Goal: Task Accomplishment & Management: Manage account settings

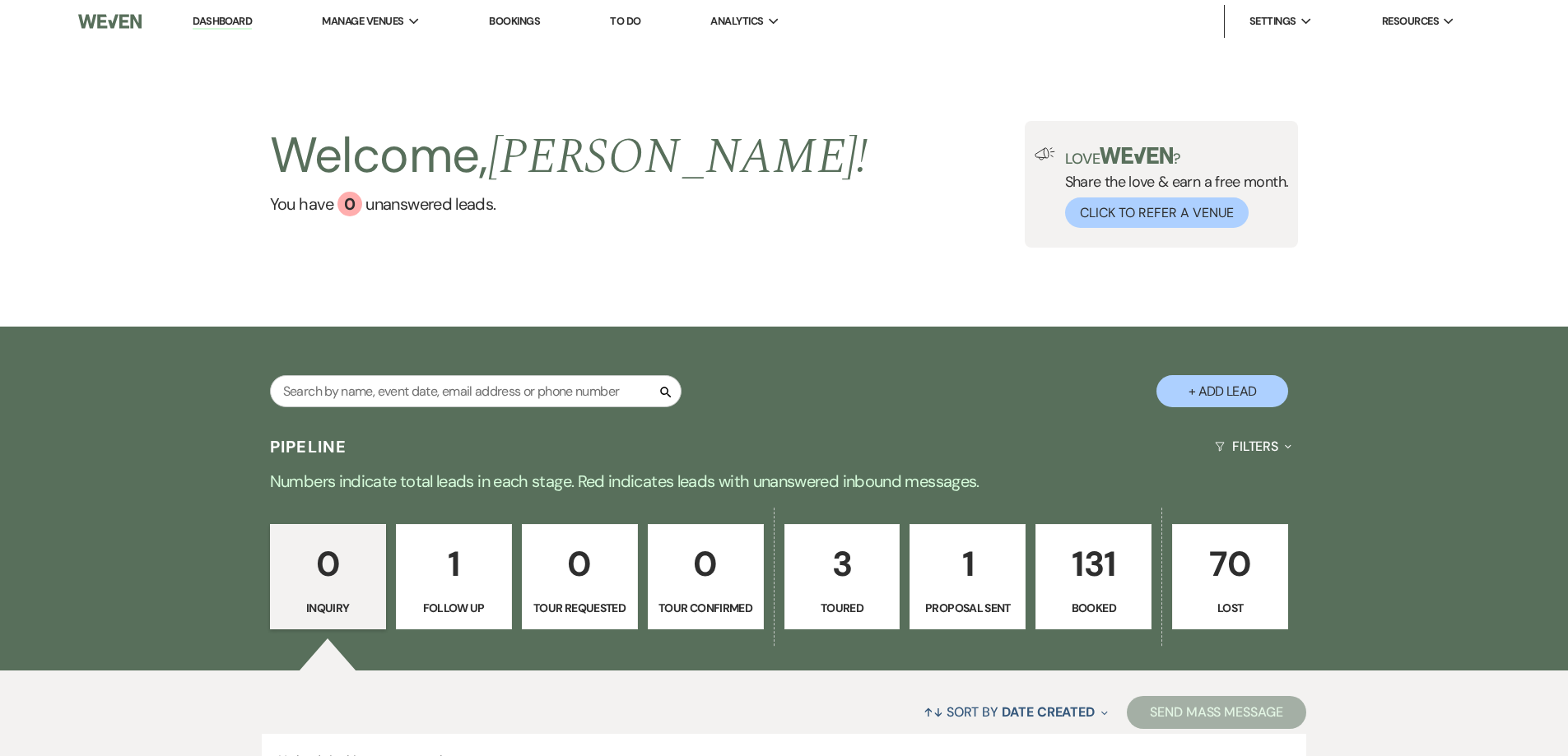
click at [1089, 559] on p "131" at bounding box center [1094, 564] width 95 height 55
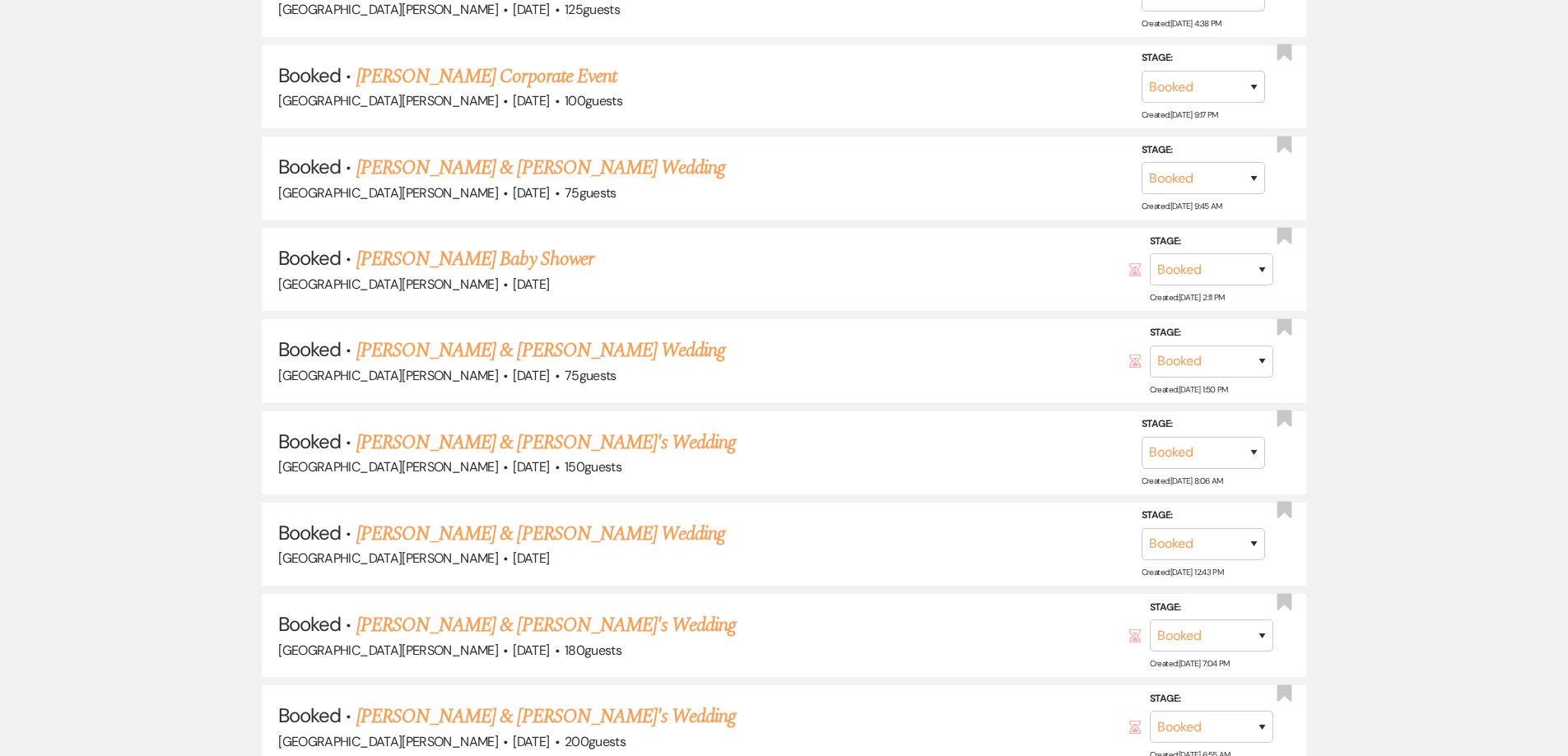
scroll to position [2304, 0]
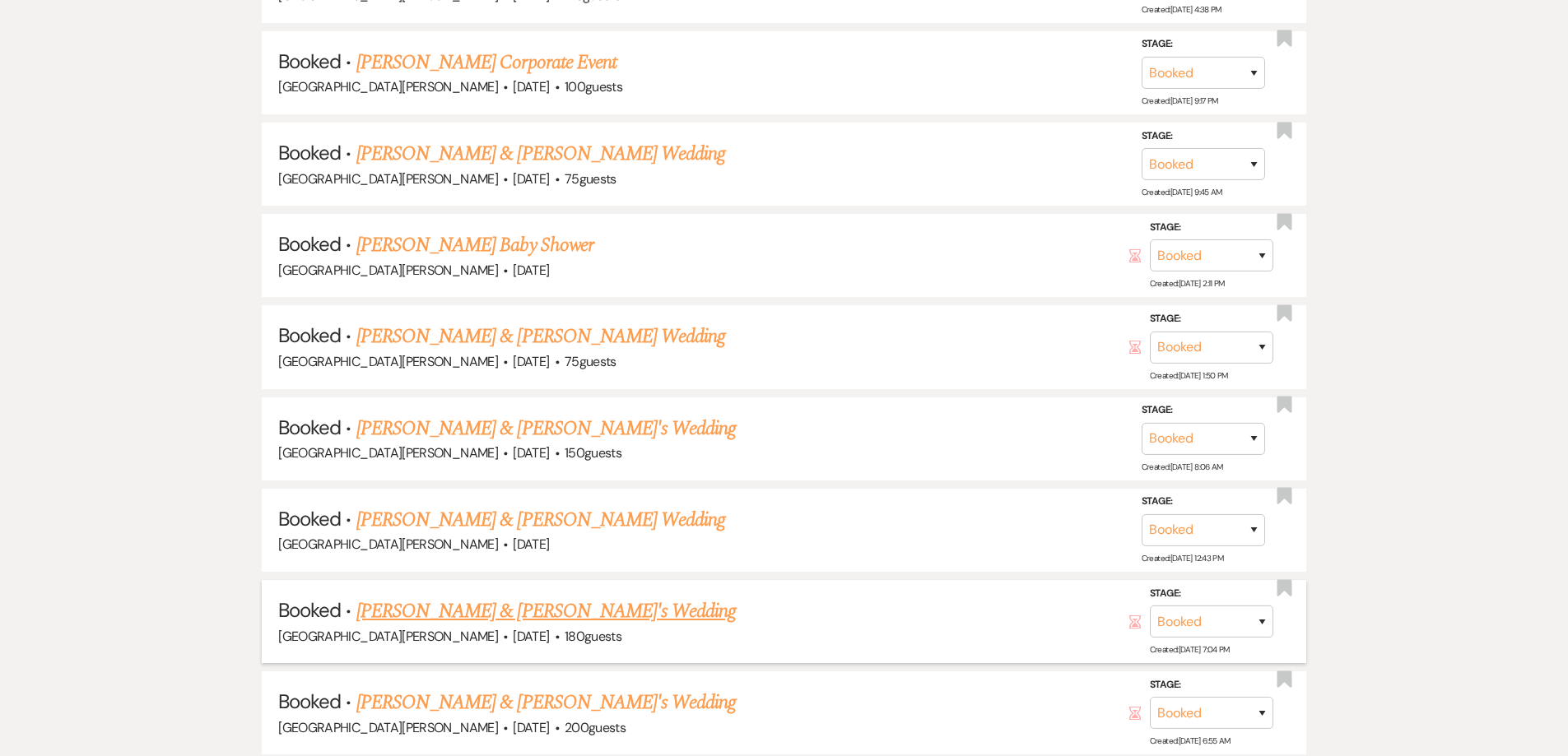
click at [516, 610] on link "[PERSON_NAME] & [PERSON_NAME]'s Wedding" at bounding box center [547, 611] width 381 height 30
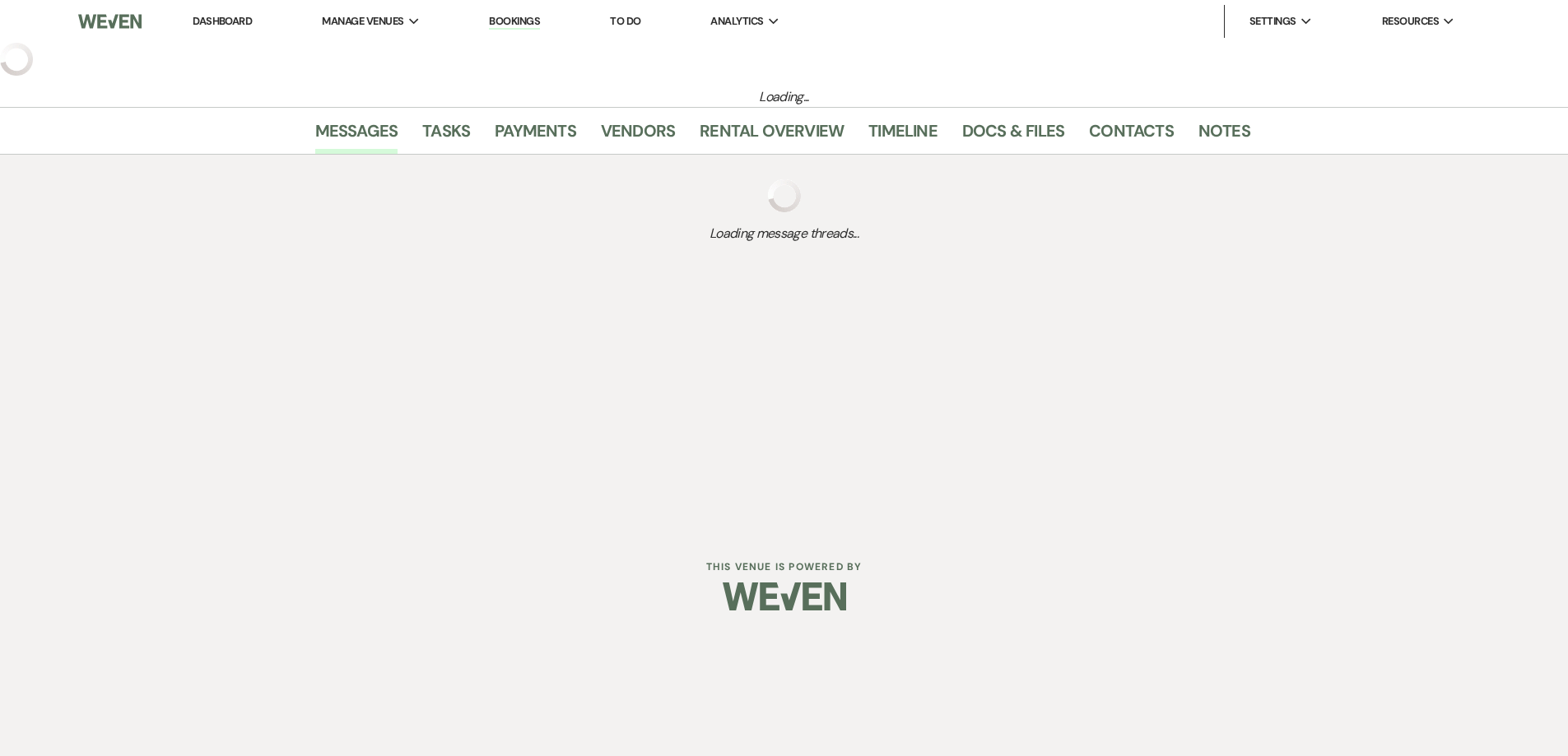
select select "2"
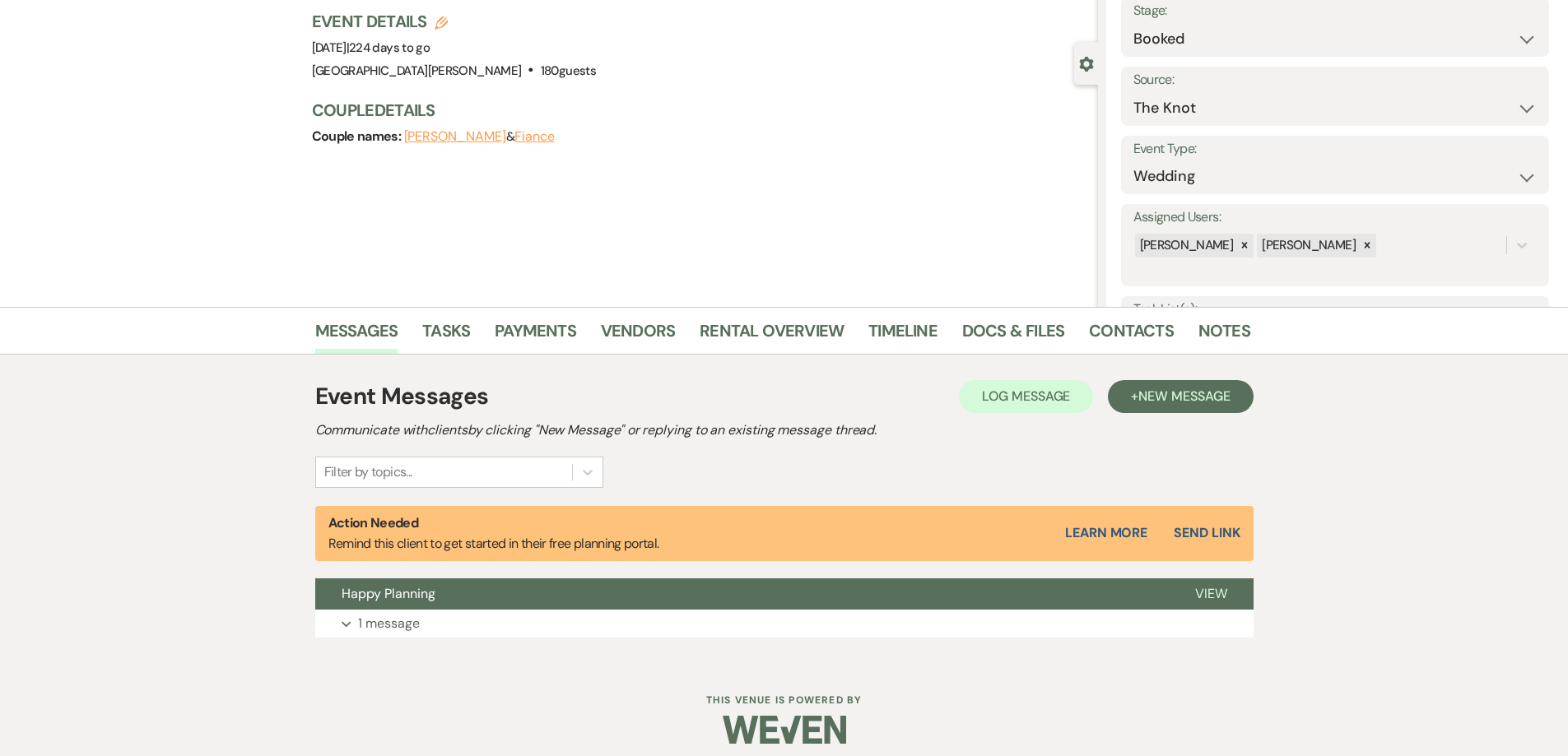
scroll to position [119, 0]
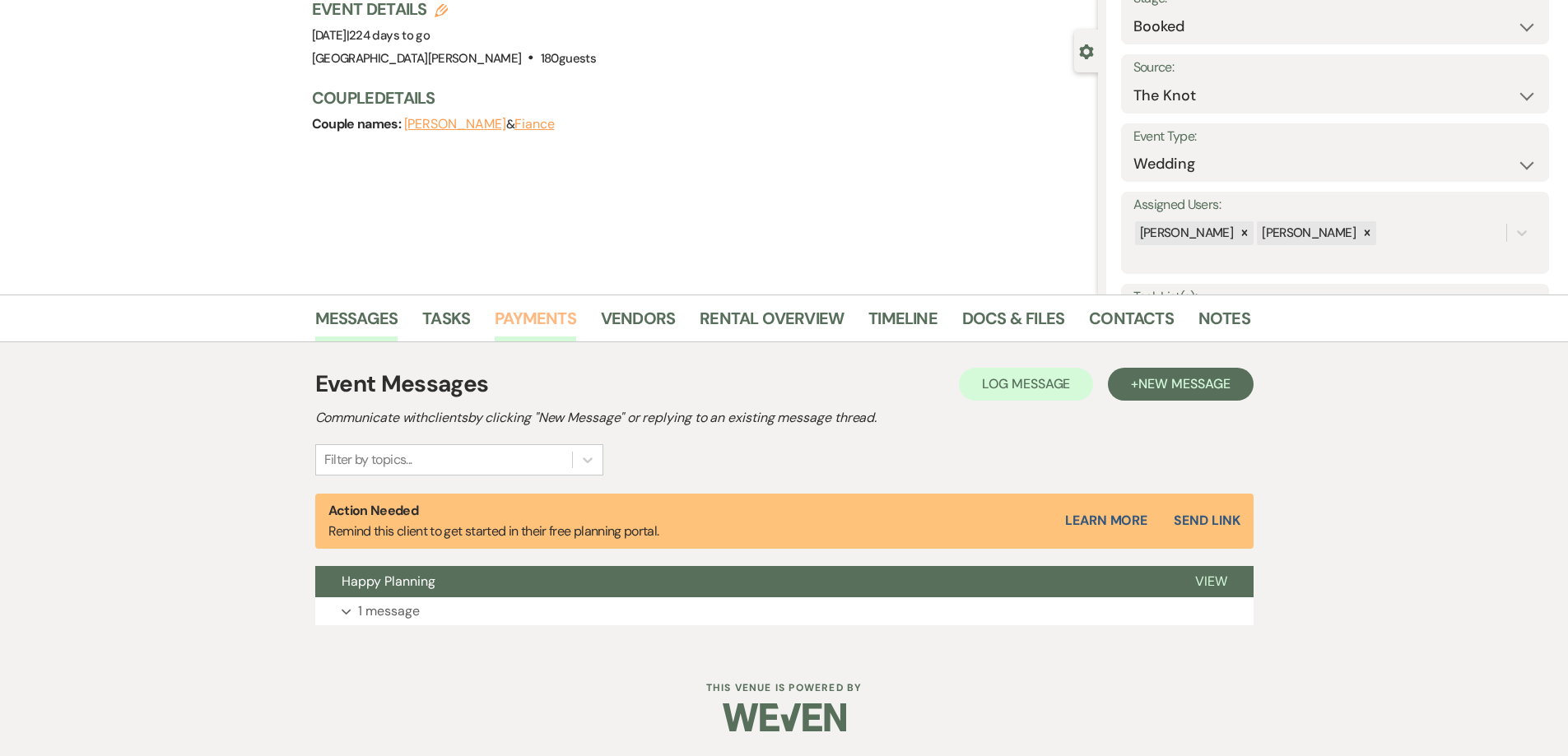
click at [536, 321] on link "Payments" at bounding box center [535, 323] width 81 height 37
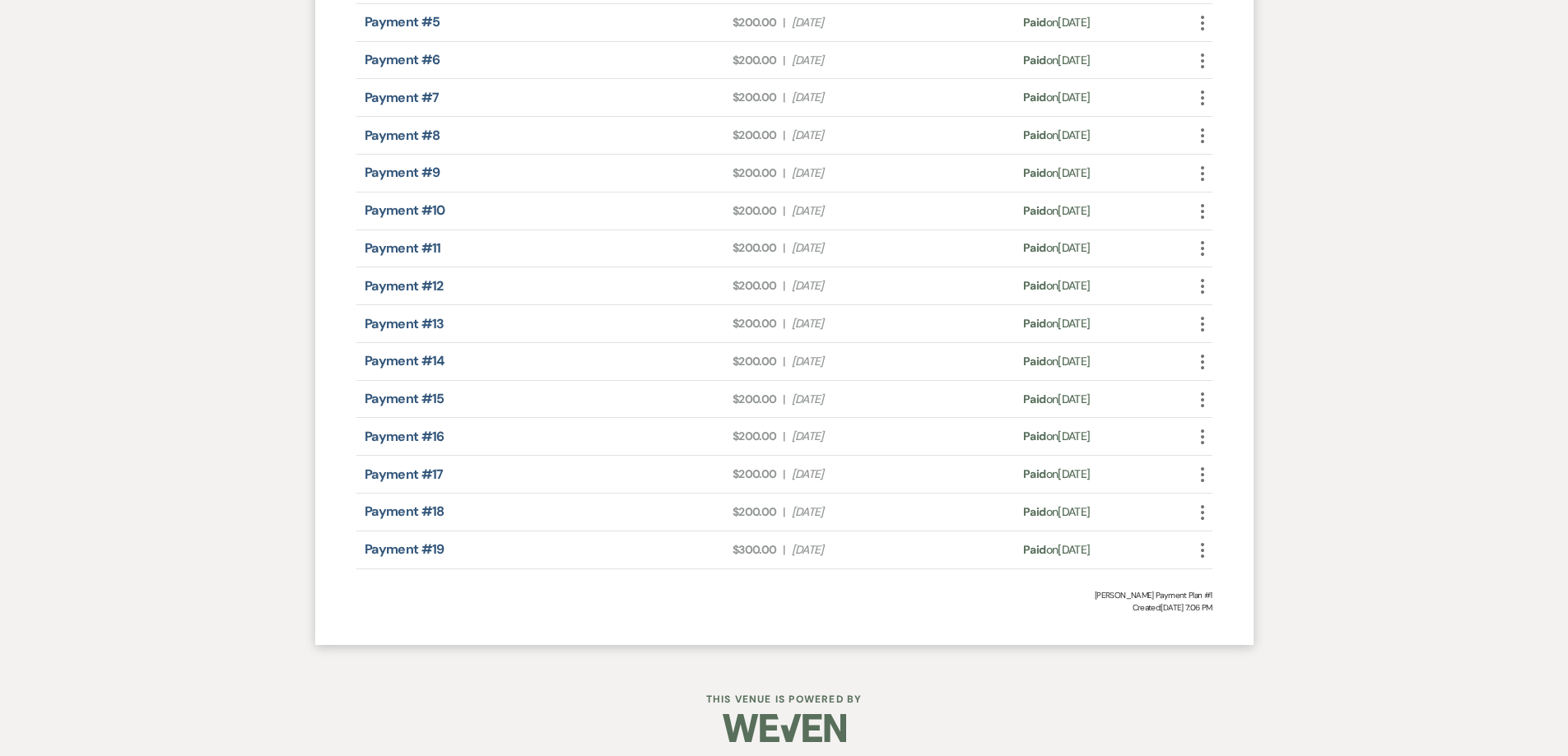
scroll to position [996, 0]
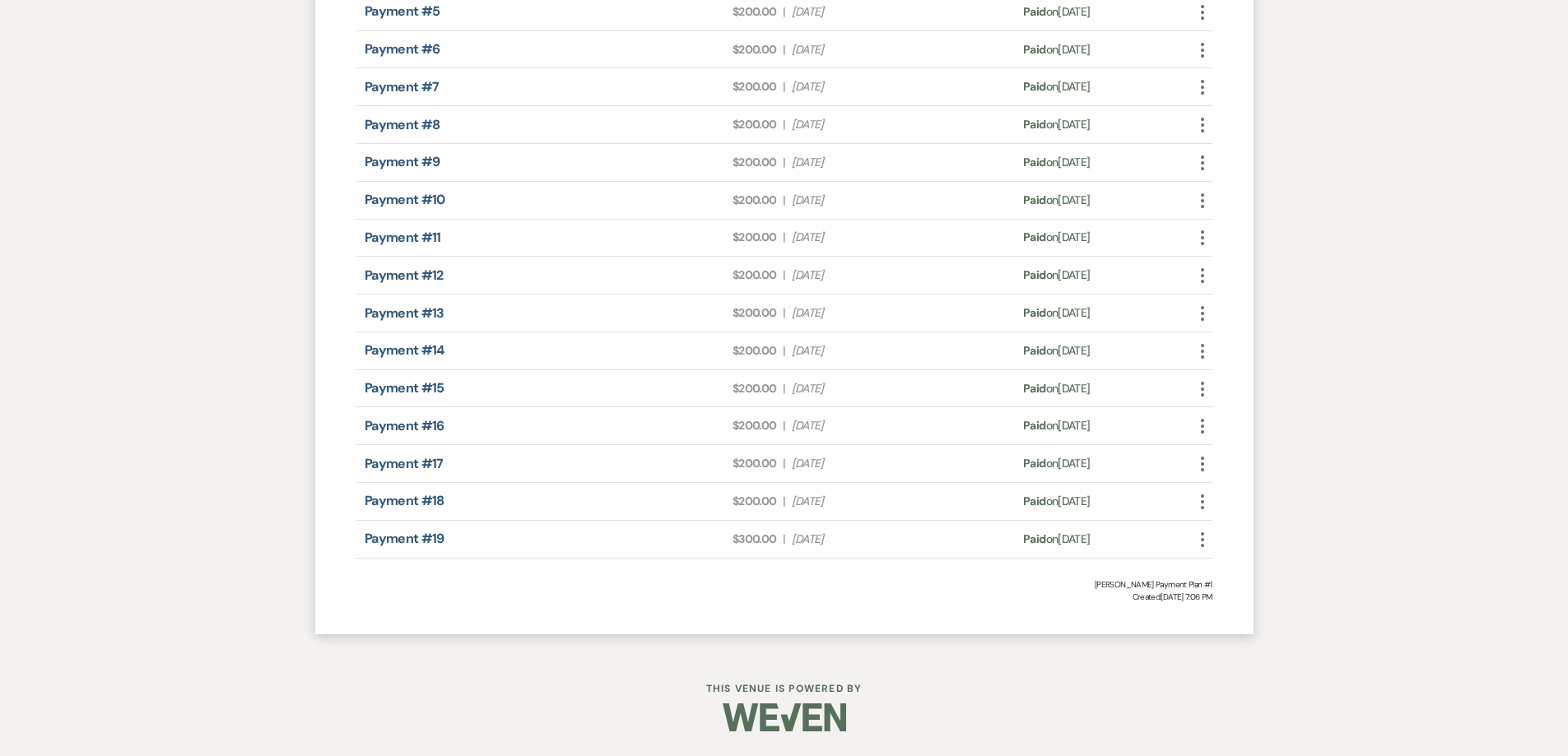
click at [1202, 540] on use "button" at bounding box center [1202, 540] width 3 height 15
click at [1237, 630] on link "Pencil Edit" at bounding box center [1276, 628] width 166 height 28
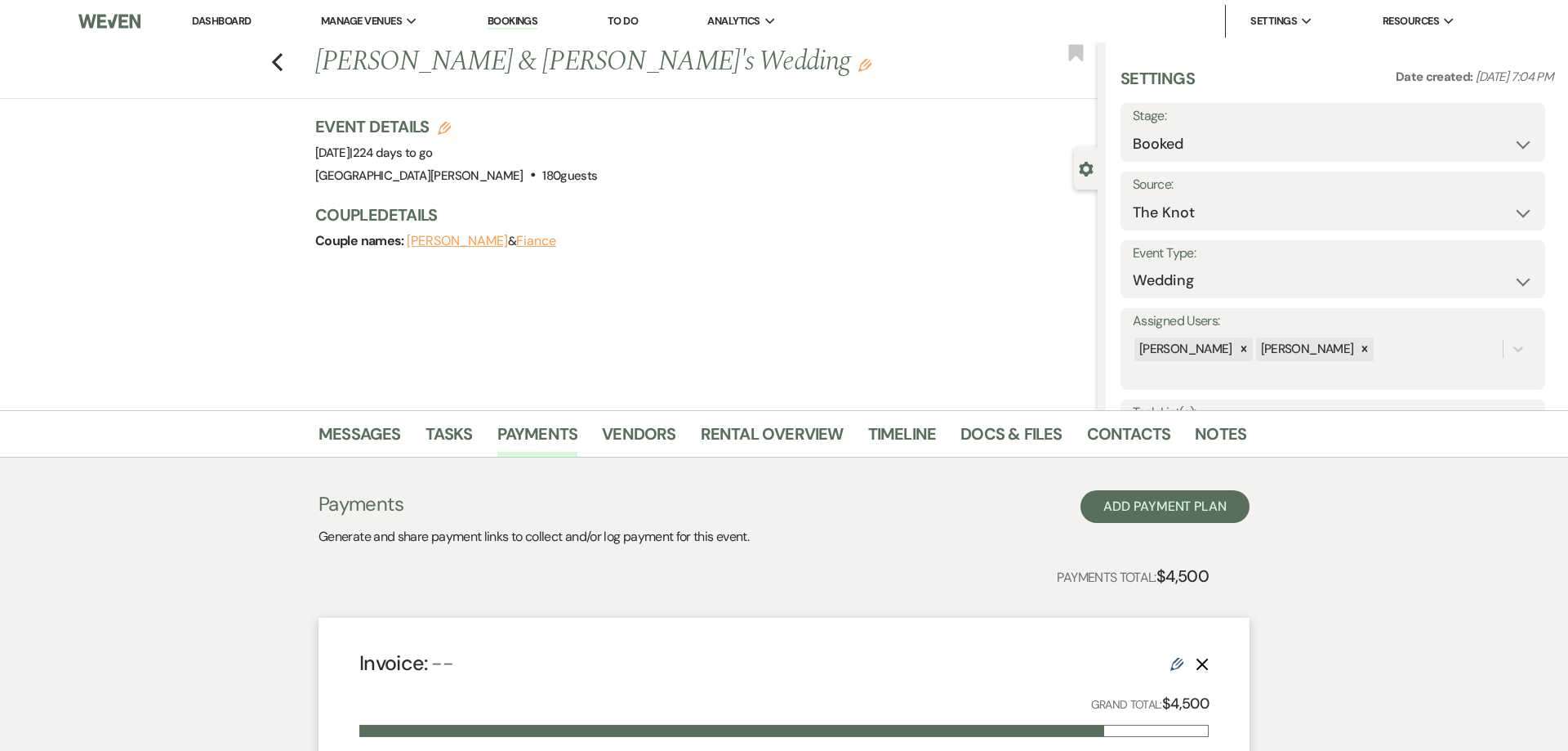
select select "1"
select select "true"
select select "1"
select select "true"
select select "1"
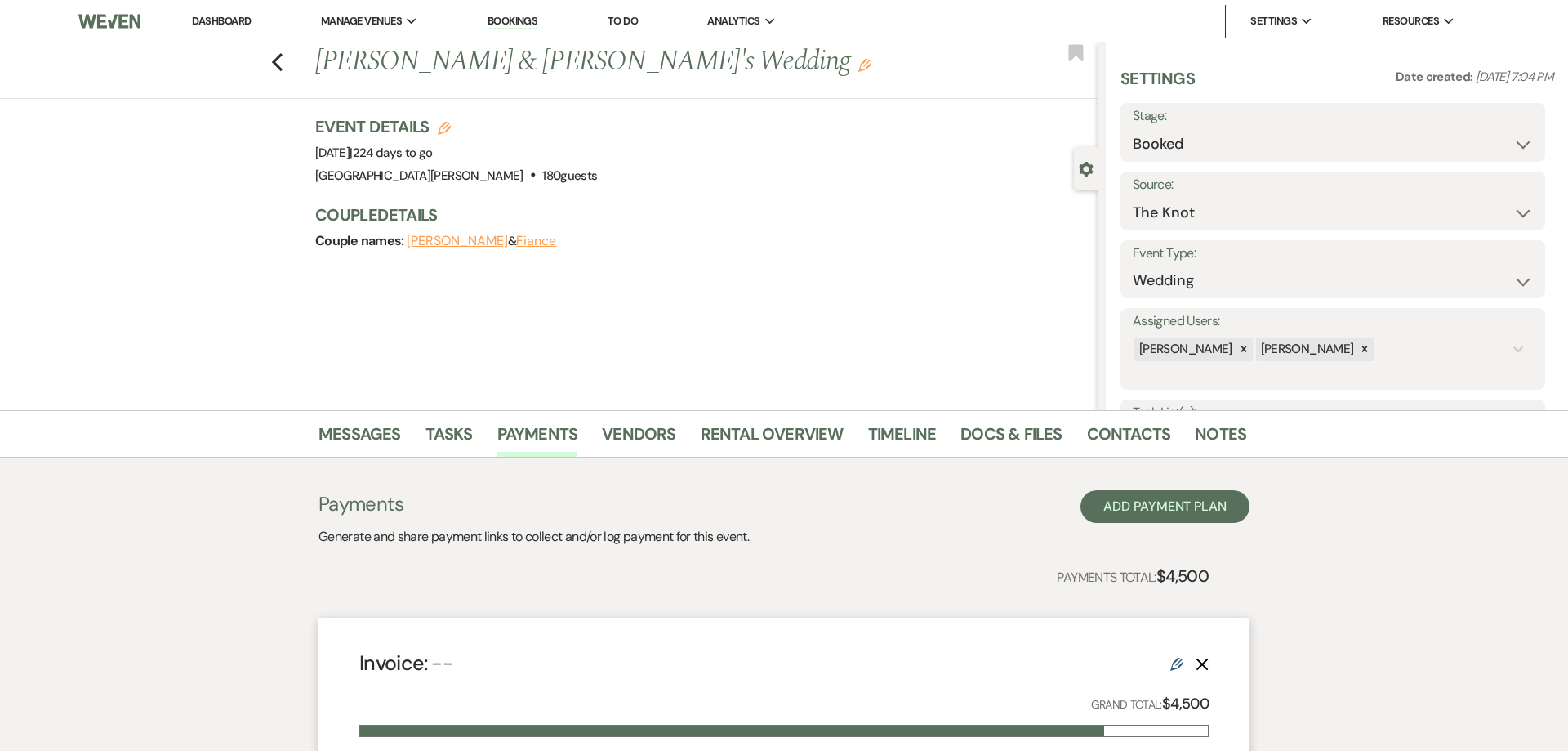
select select "true"
select select "1"
select select "true"
select select "1"
select select "true"
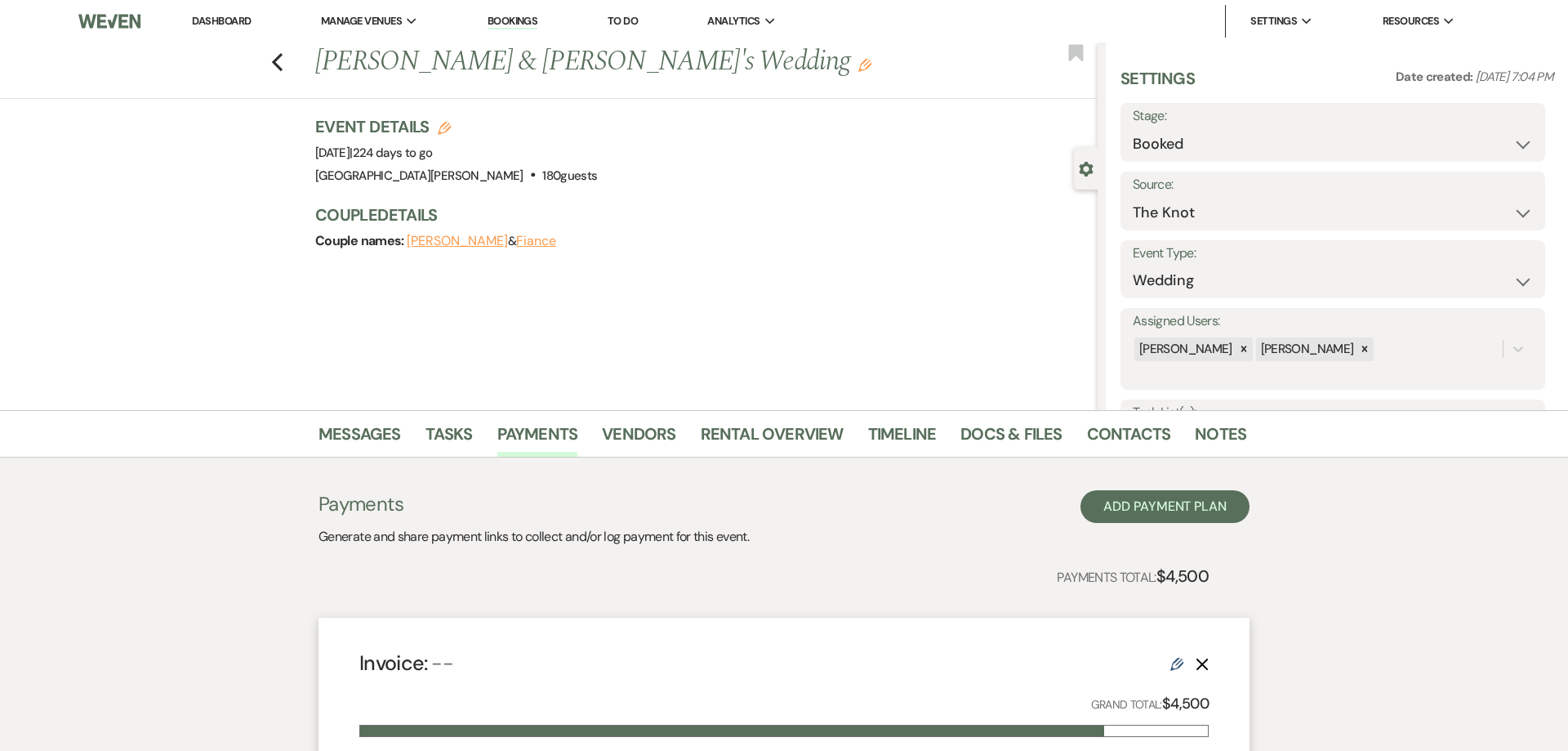
select select "1"
select select "true"
select select "1"
select select "true"
select select "1"
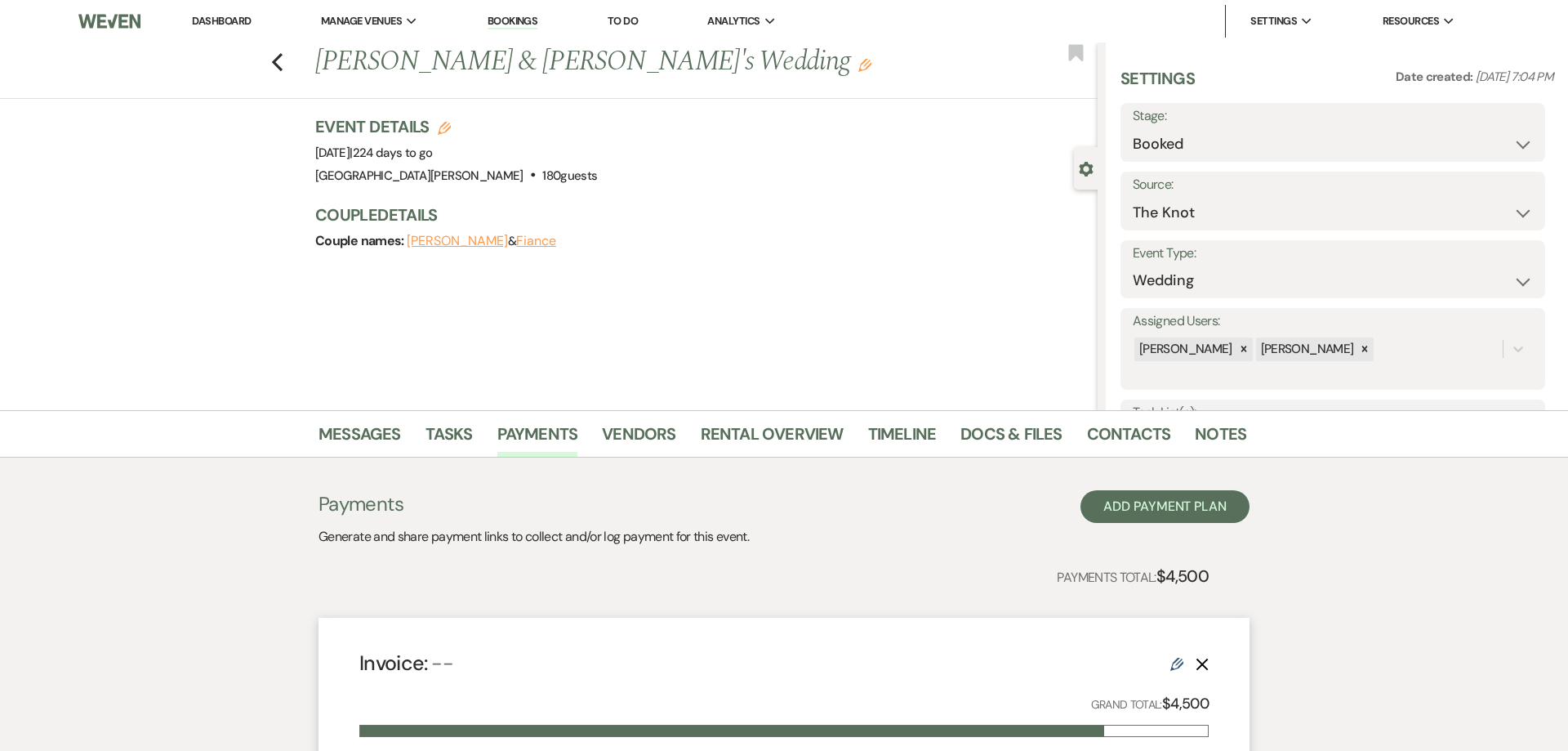
select select "true"
select select "1"
select select "true"
select select "1"
select select "true"
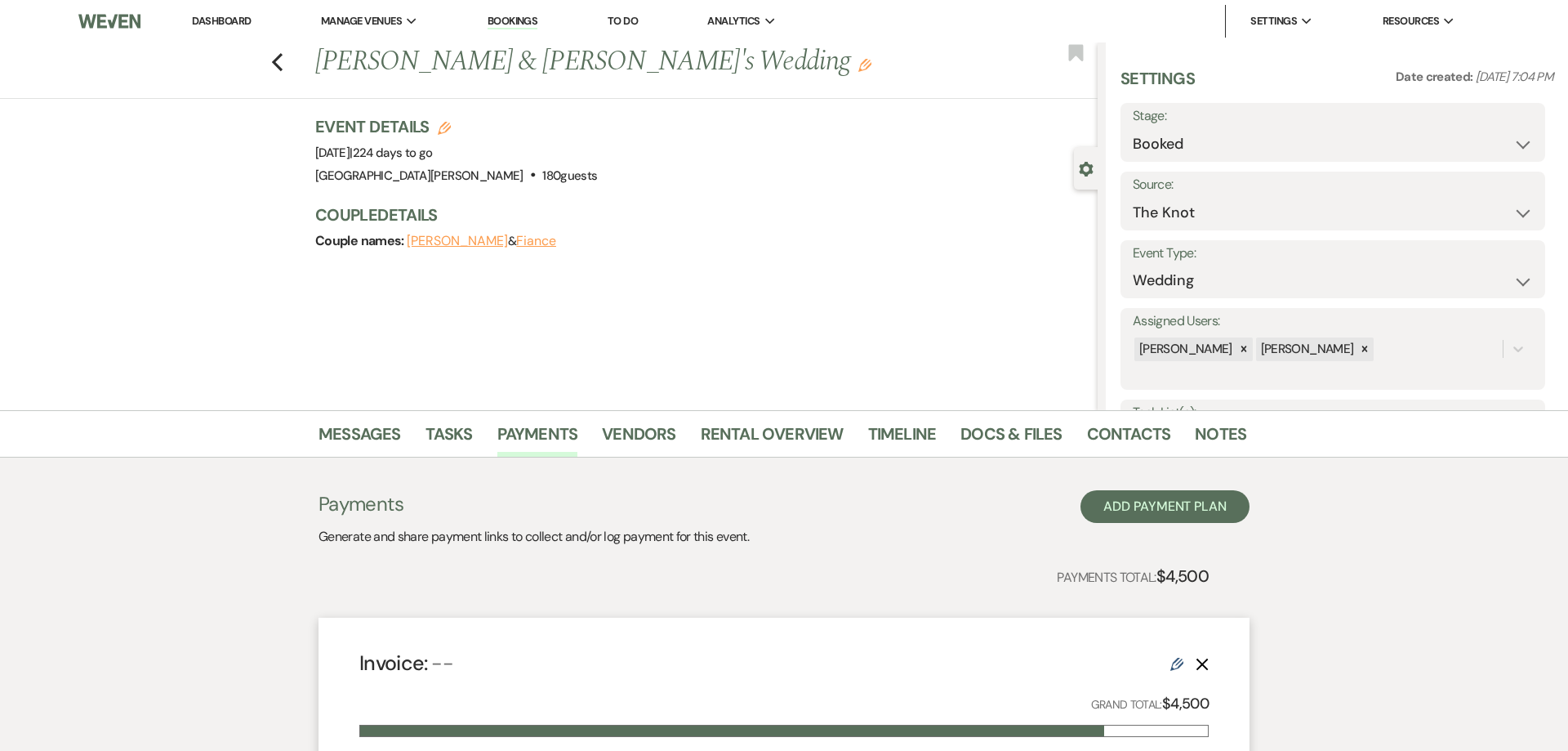
select select "1"
select select "true"
select select "1"
select select "true"
select select "1"
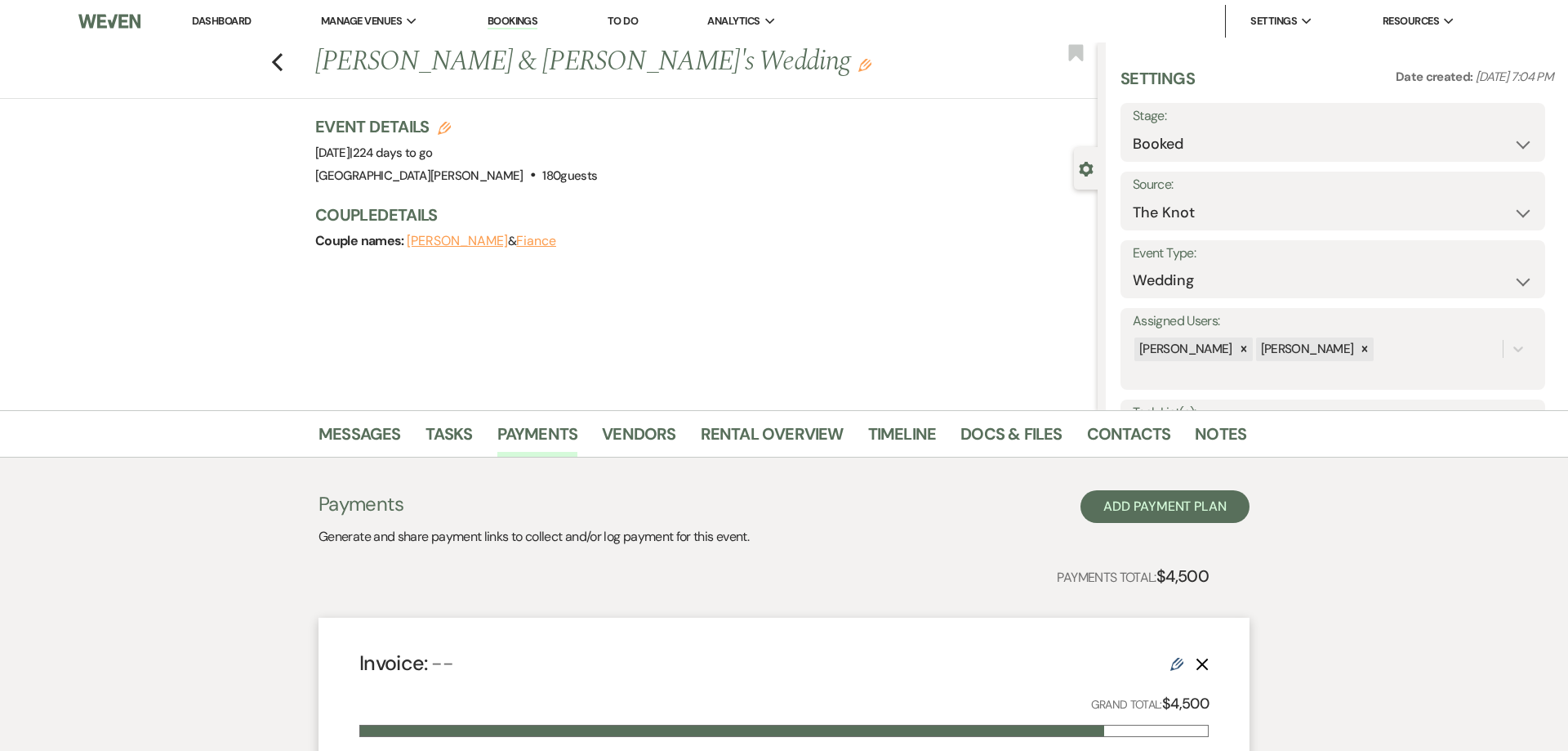
select select "true"
select select "1"
select select "false"
select select "1"
select select "true"
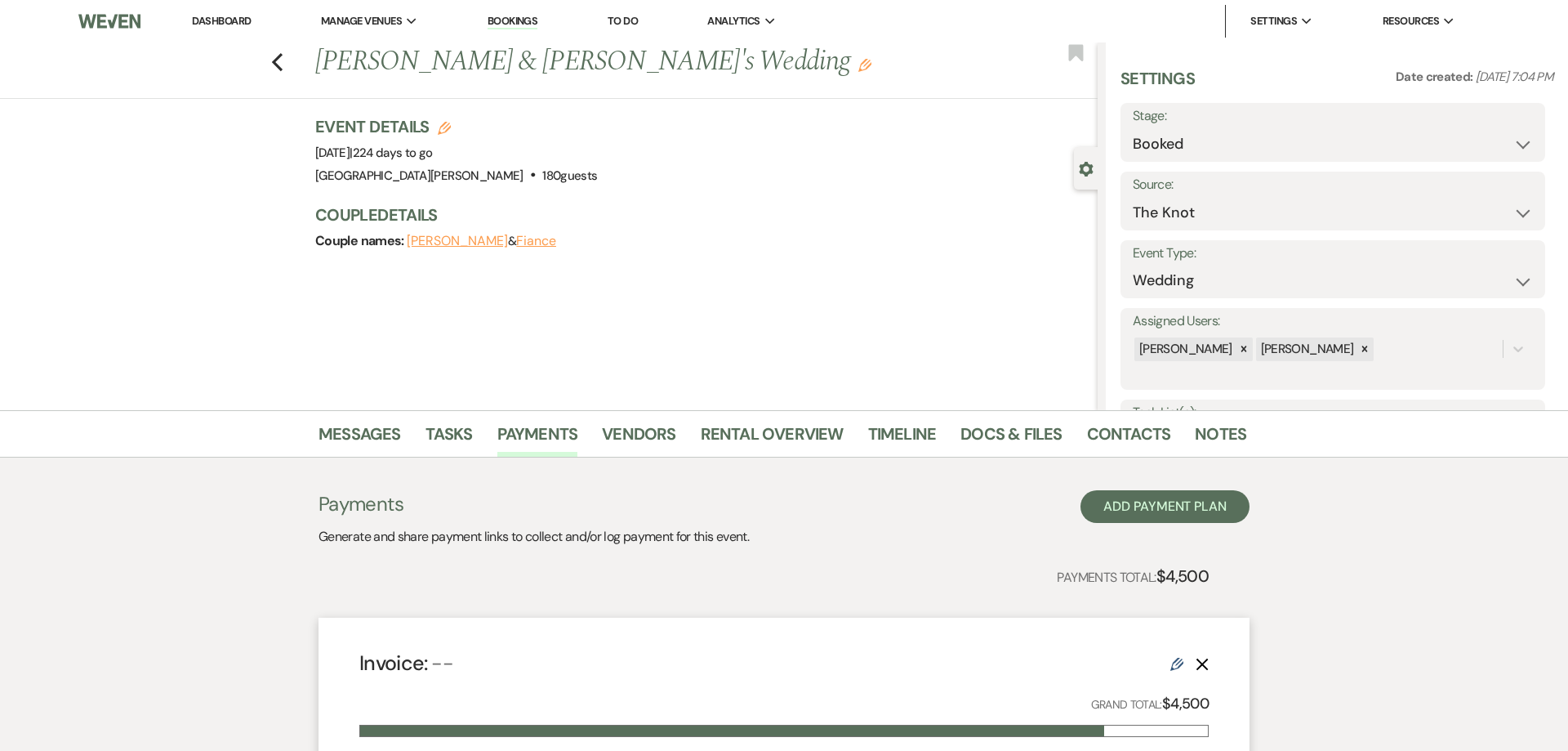
select select "1"
select select "true"
select select "1"
select select "true"
select select "1"
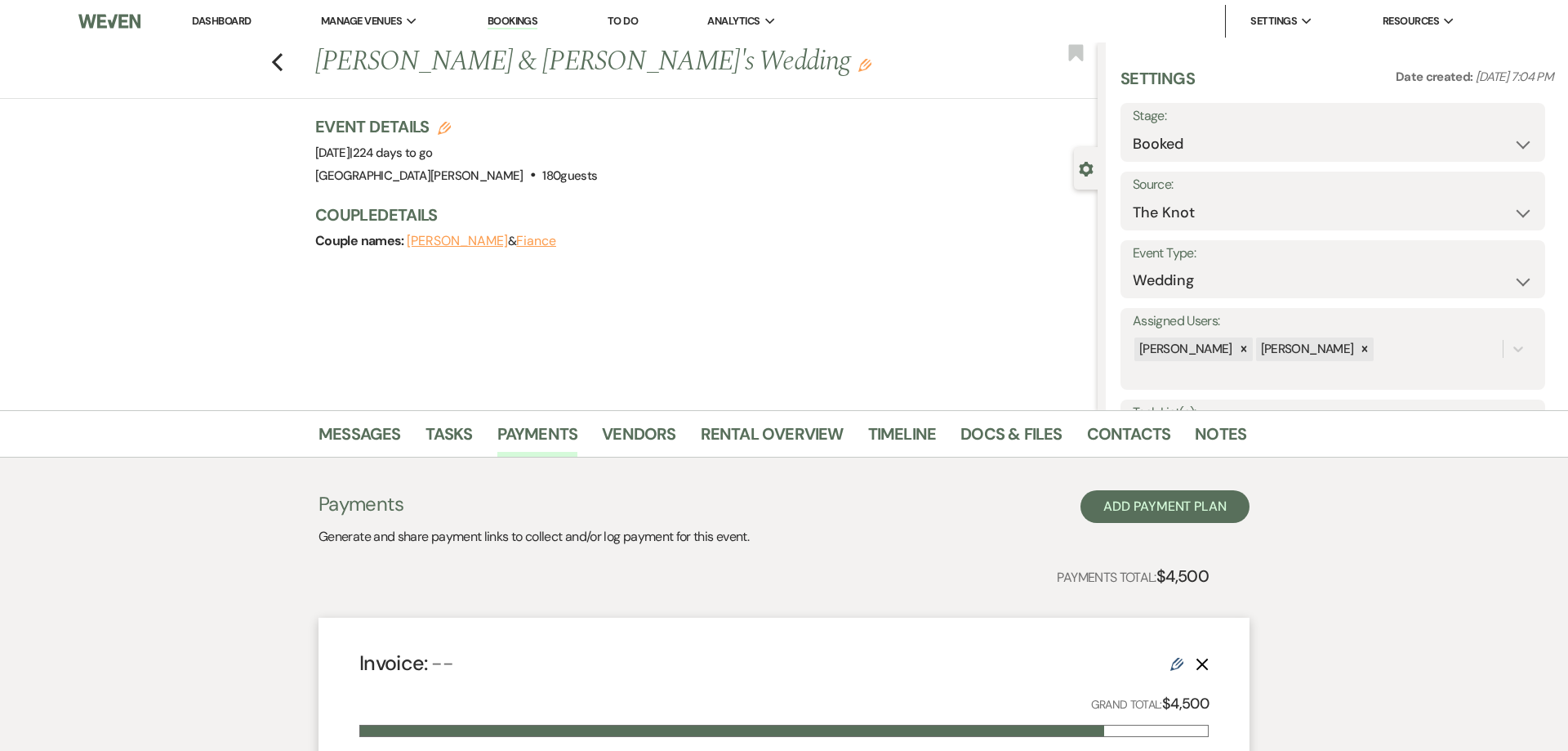
select select "true"
select select "1"
select select "true"
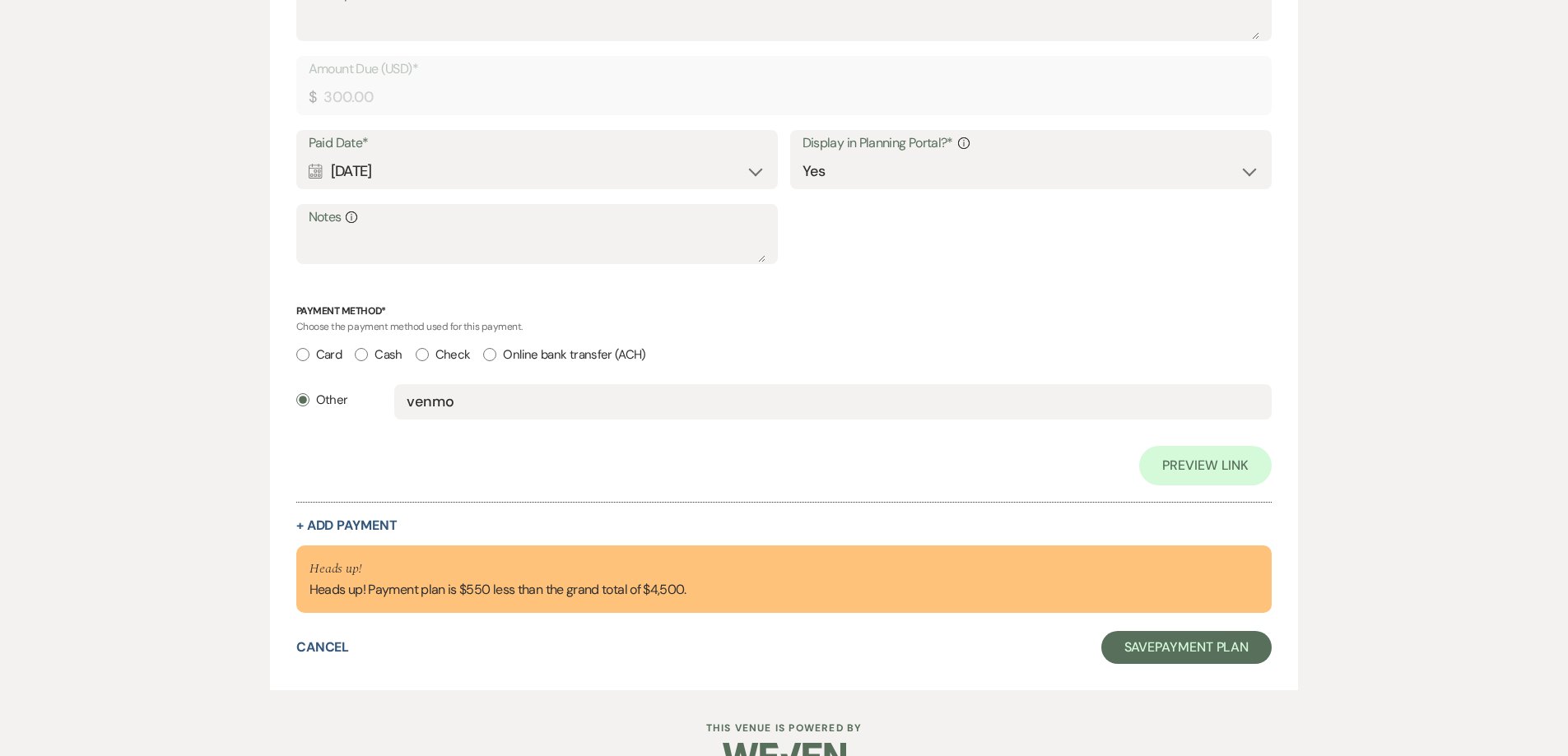
scroll to position [12178, 0]
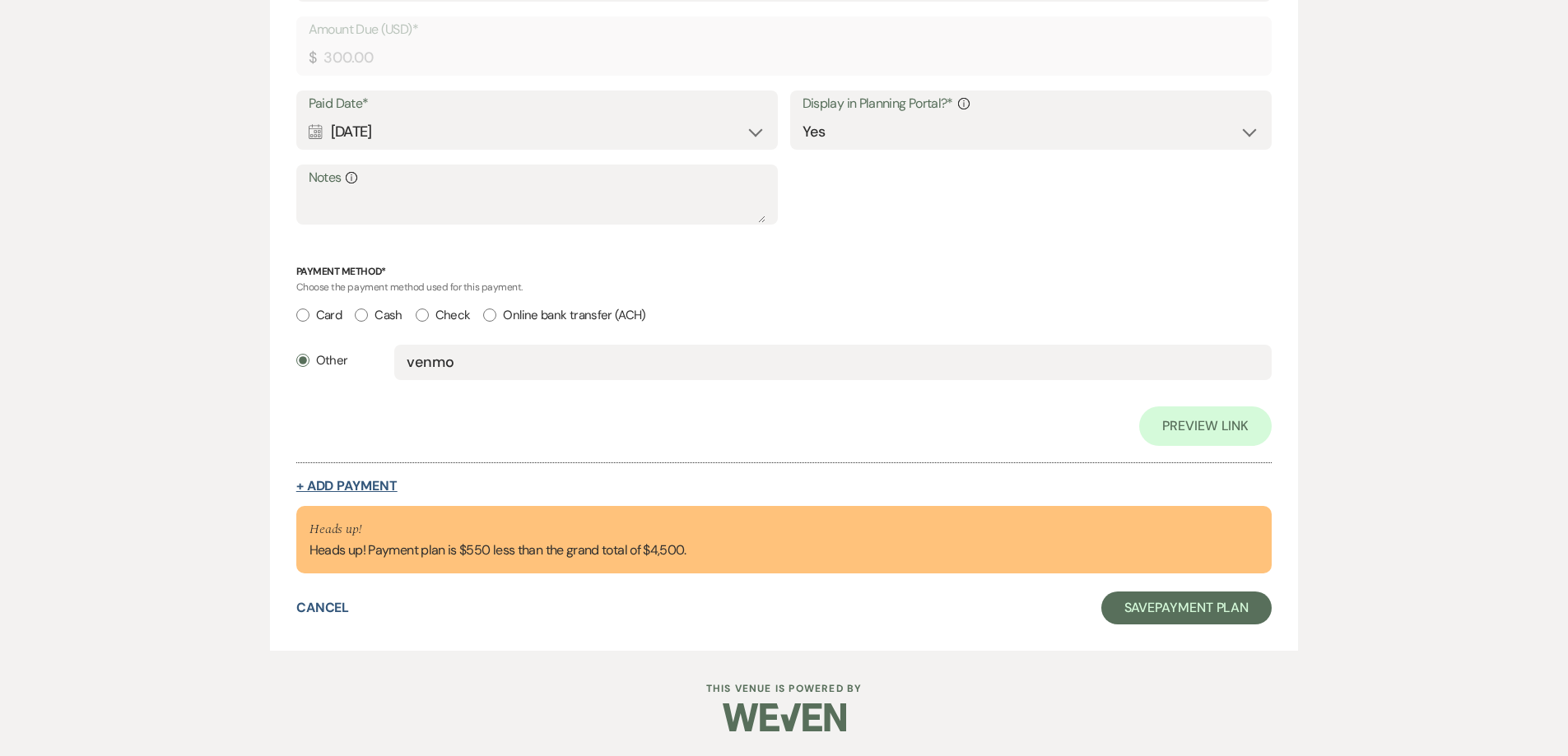
click at [356, 486] on button "+ Add Payment" at bounding box center [347, 486] width 101 height 13
select select "2"
select select "flat"
select select "true"
select select "client"
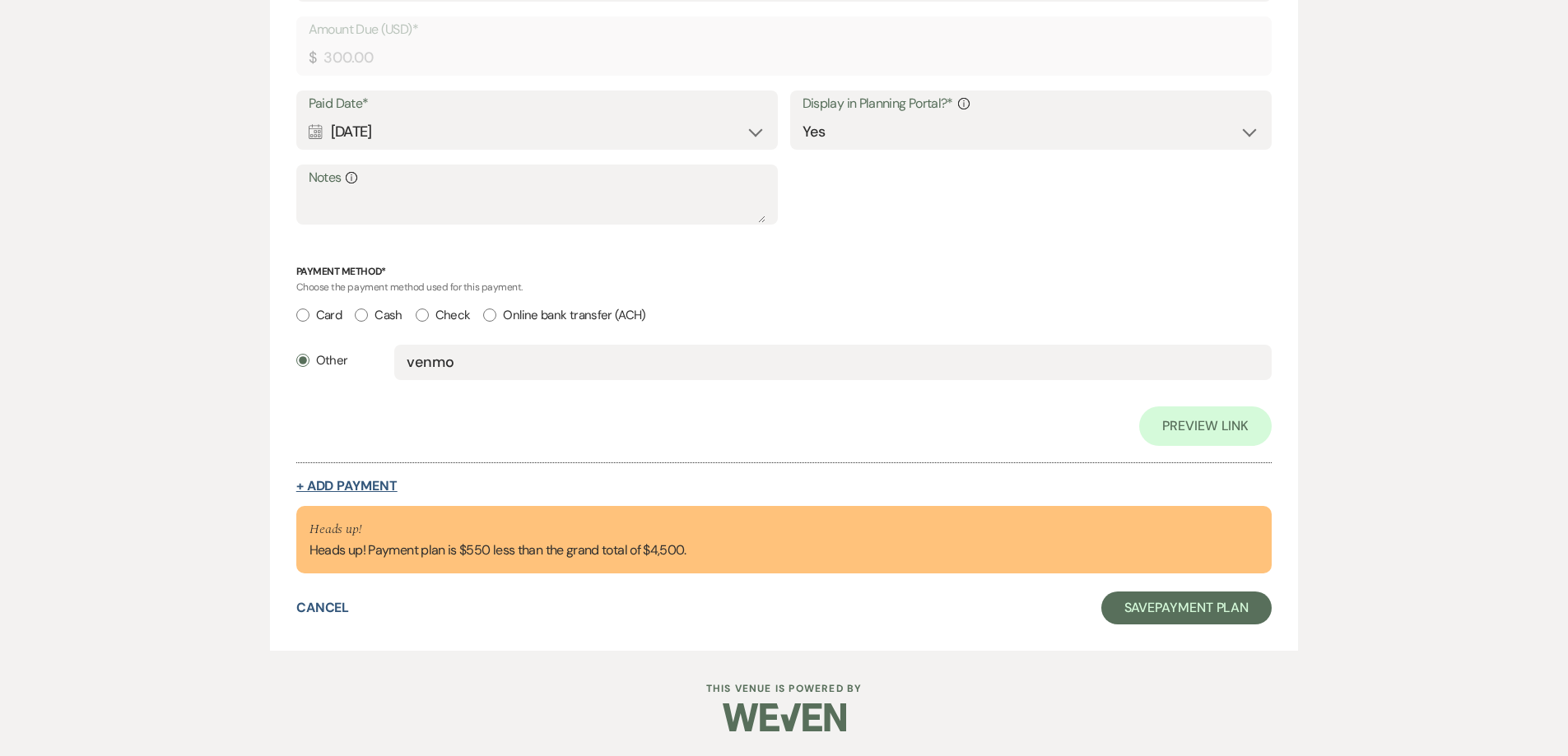
select select "weeks"
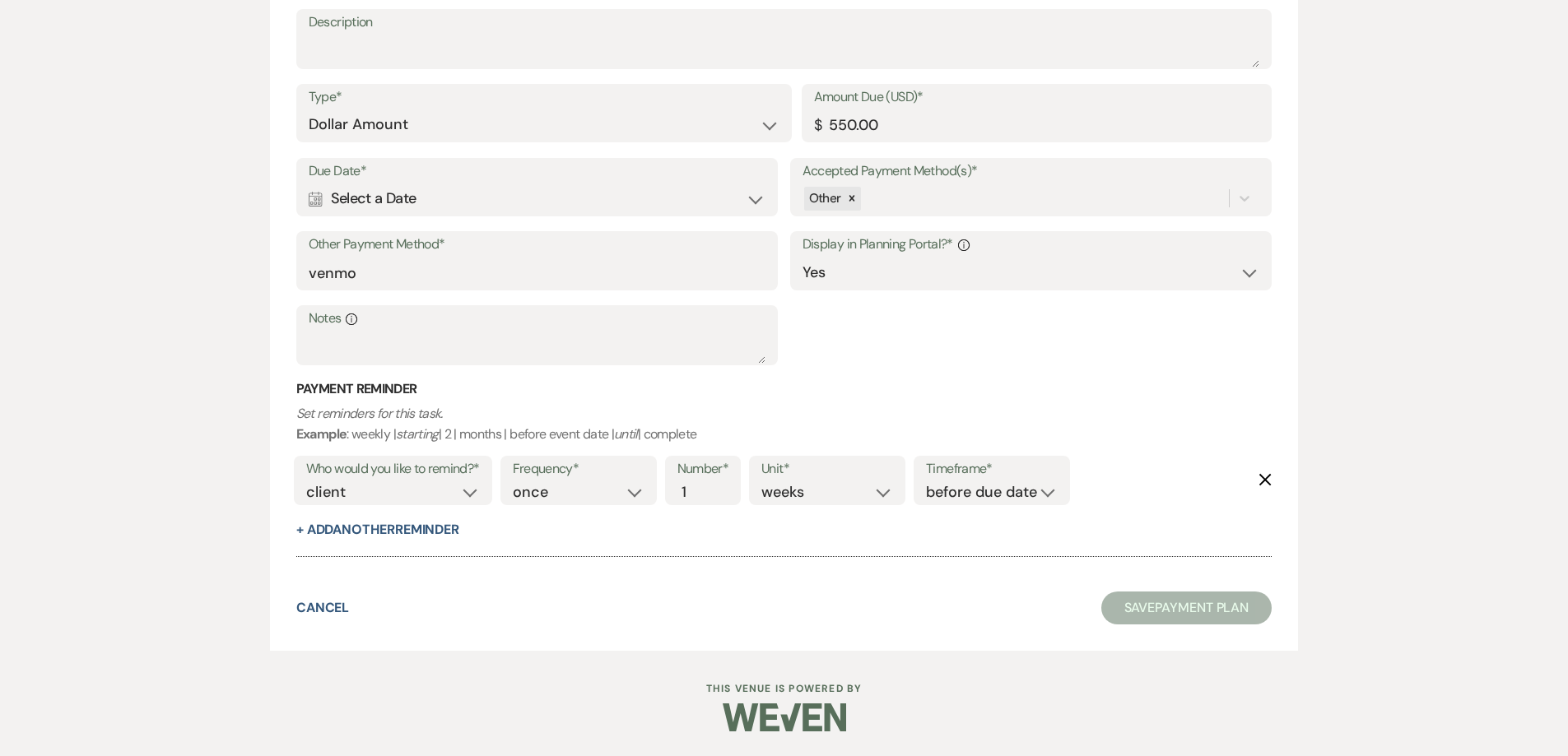
scroll to position [11467, 0]
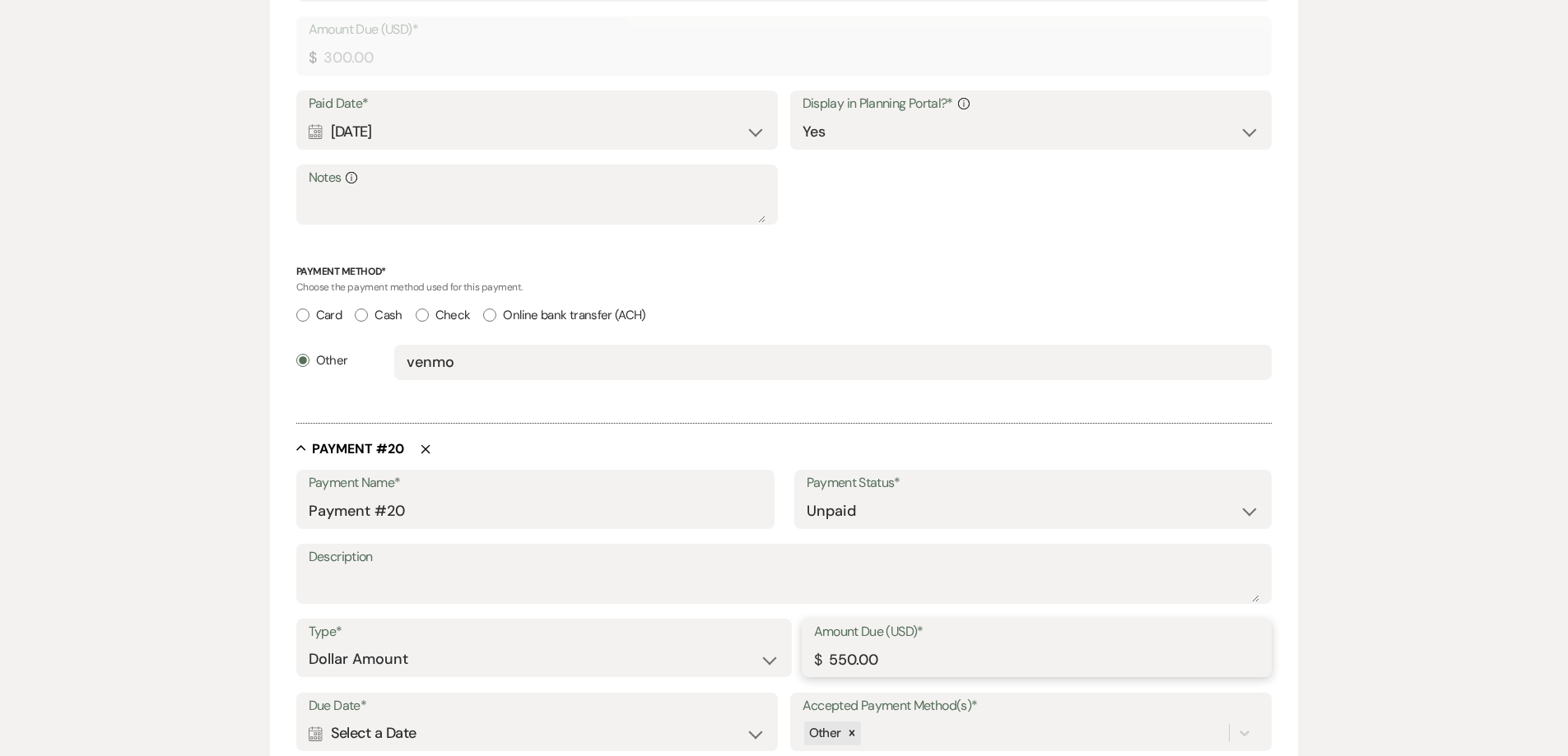
drag, startPoint x: 830, startPoint y: 658, endPoint x: 911, endPoint y: 647, distance: 81.7
click at [911, 647] on input "550.00" at bounding box center [1036, 659] width 446 height 32
type input "200.00"
click at [883, 495] on select "Paid Unpaid" at bounding box center [1034, 511] width 454 height 32
select select "1"
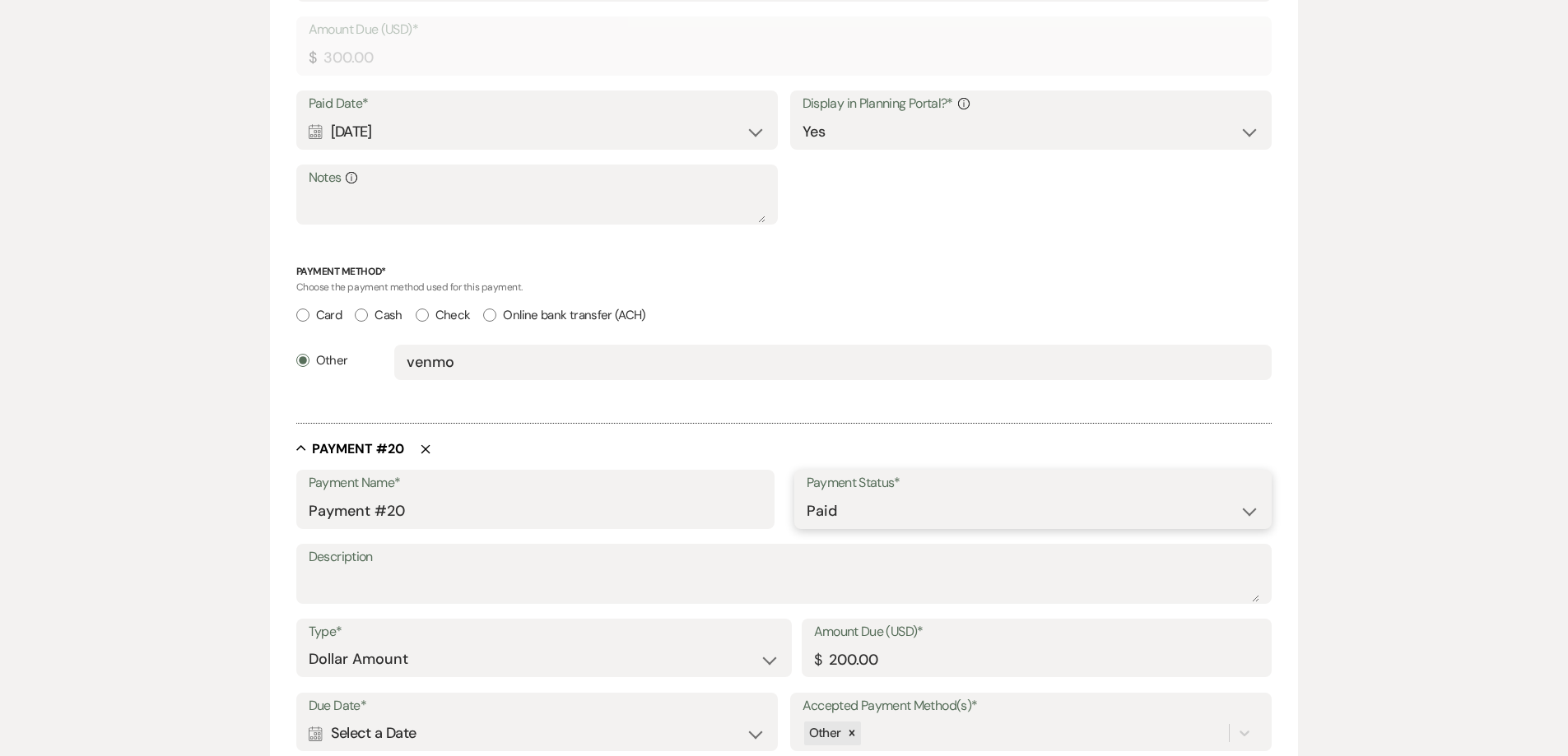
click at [807, 495] on select "Paid Unpaid" at bounding box center [1034, 511] width 454 height 32
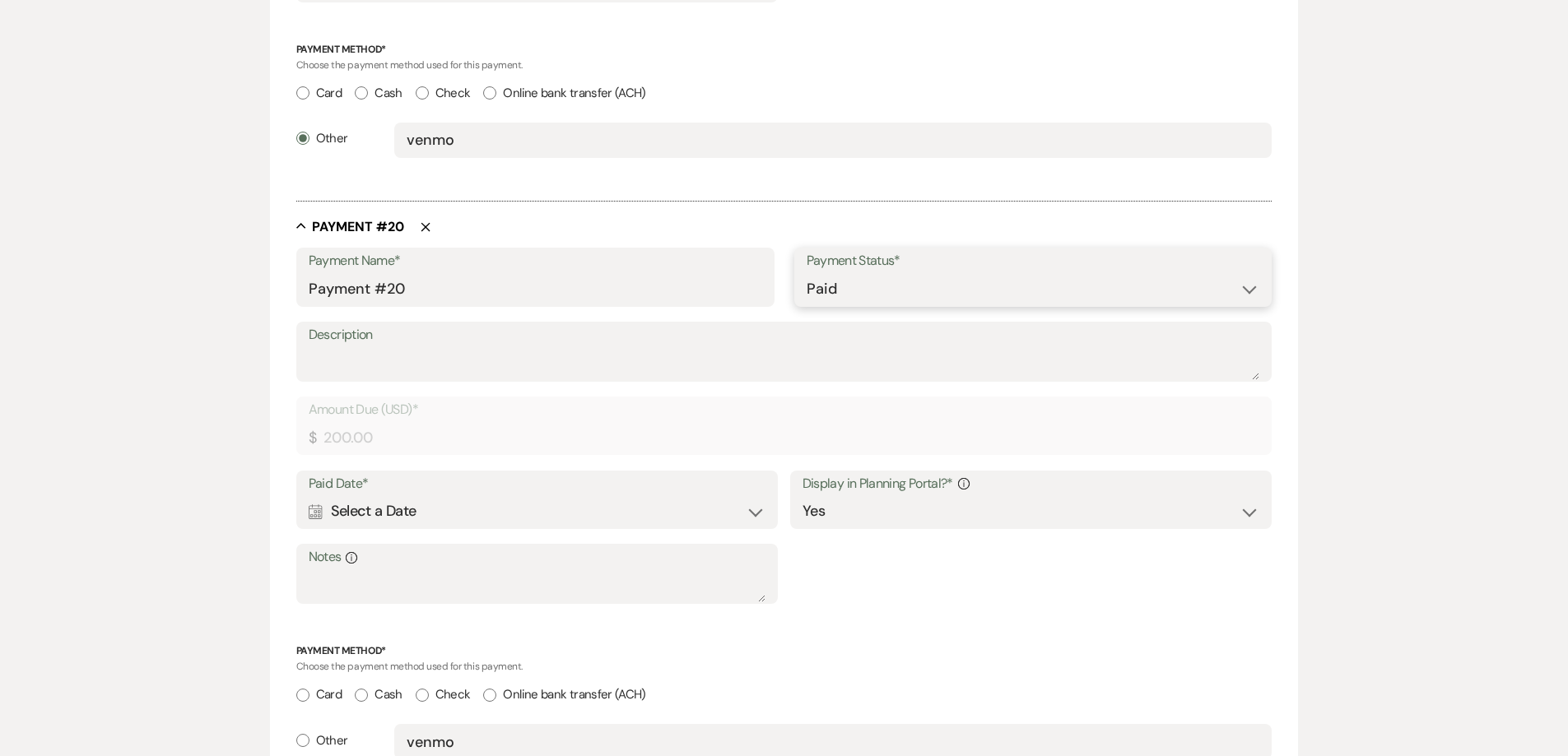
scroll to position [11714, 0]
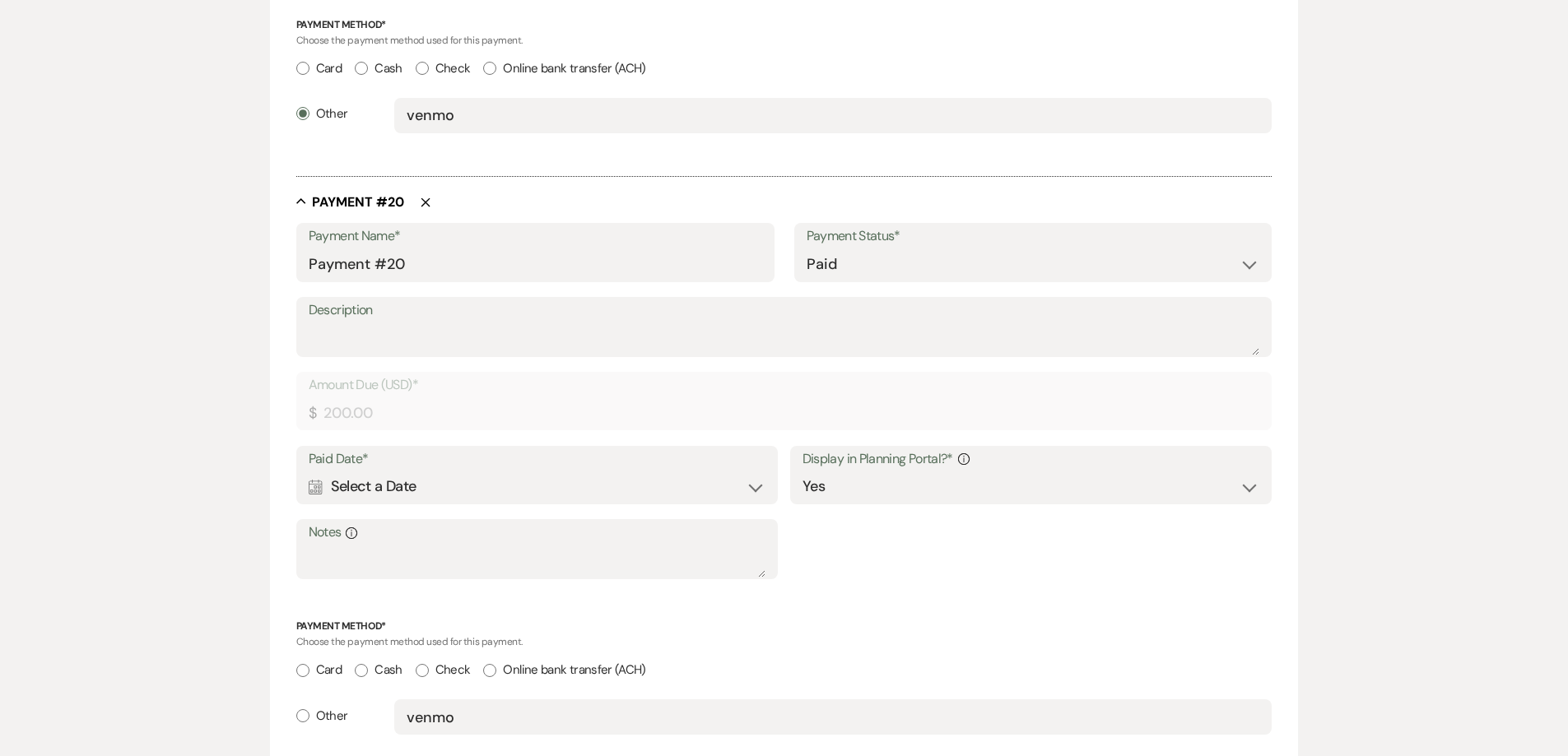
click at [529, 479] on div "Calendar Select a Date Expand" at bounding box center [537, 486] width 458 height 32
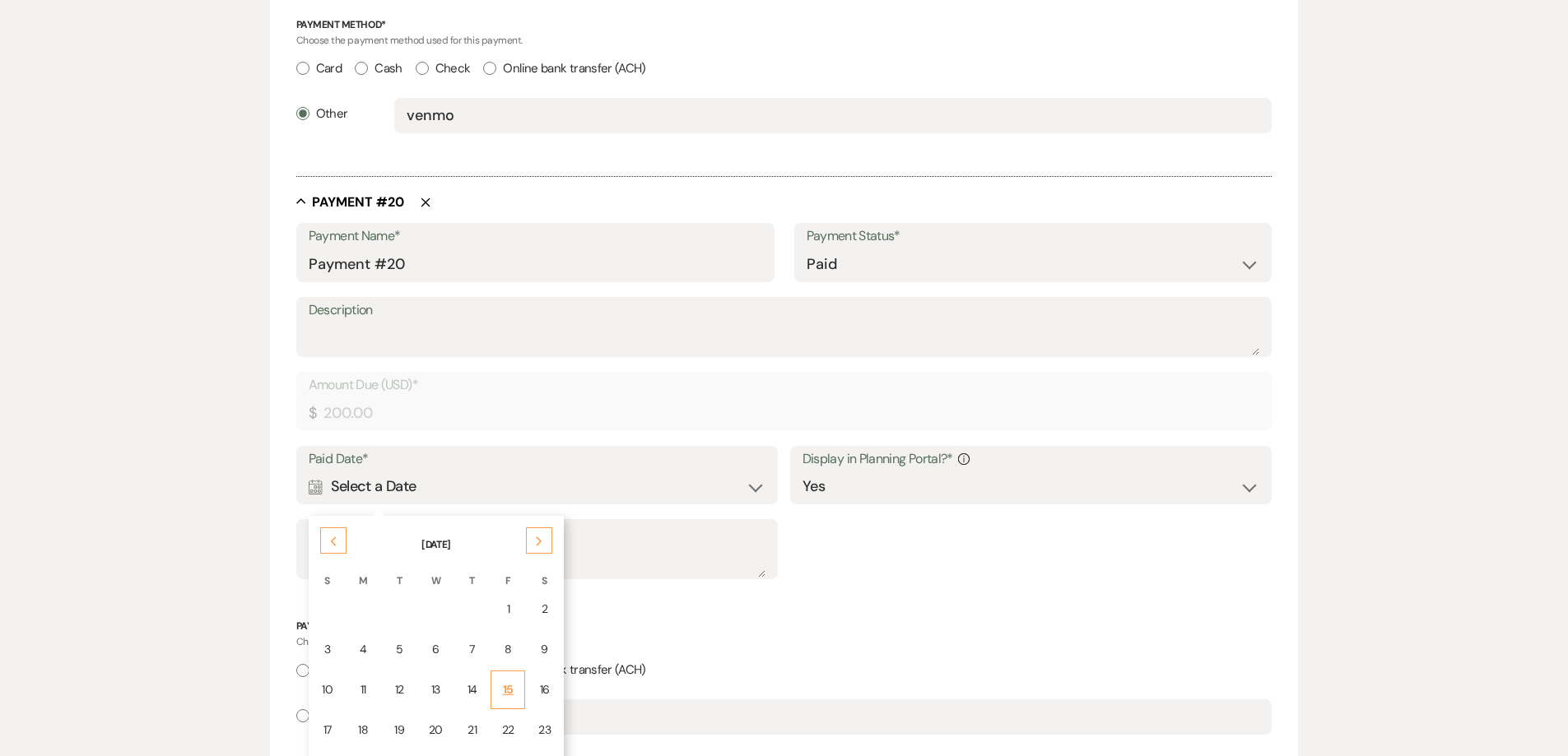
click at [507, 685] on div "15" at bounding box center [508, 690] width 13 height 17
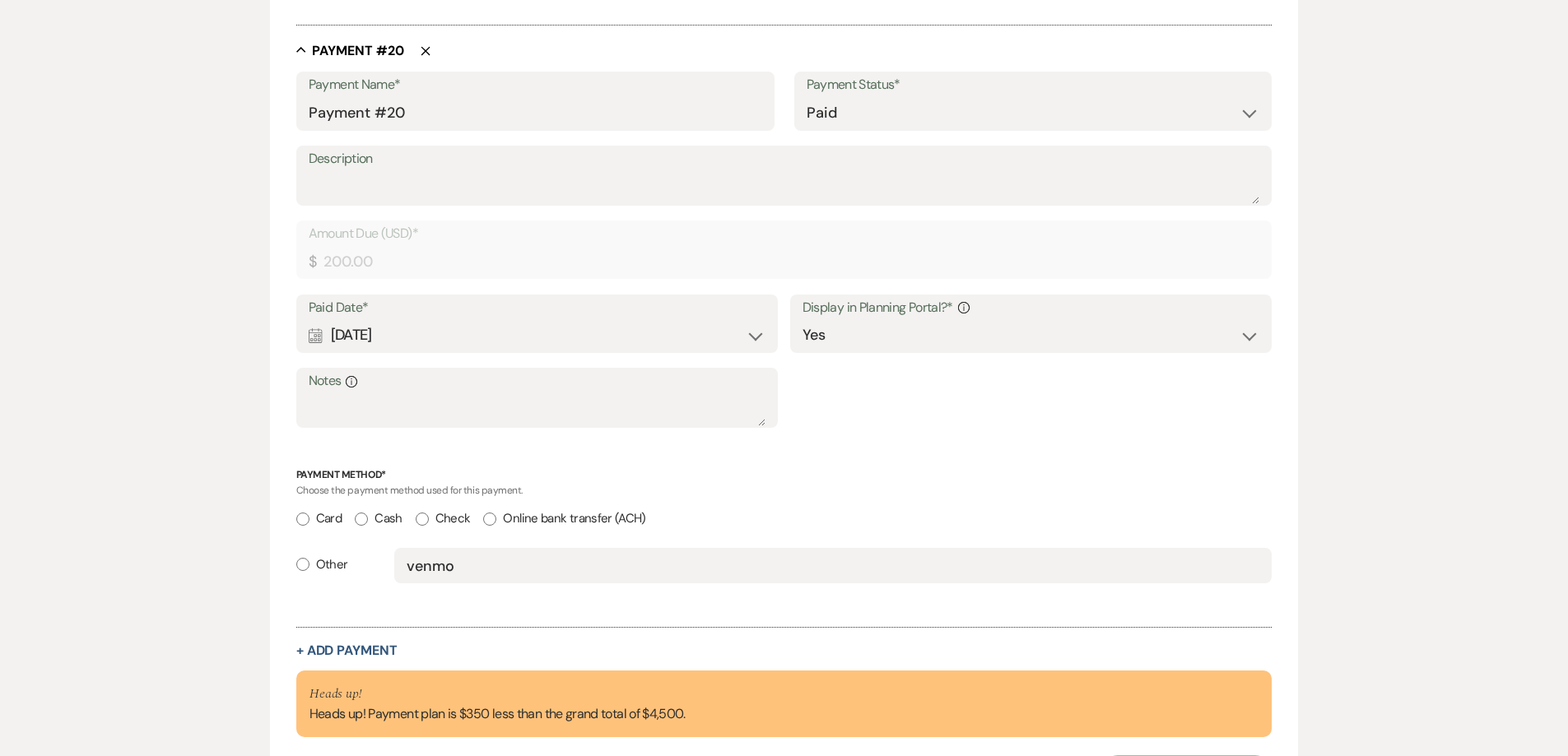
scroll to position [11878, 0]
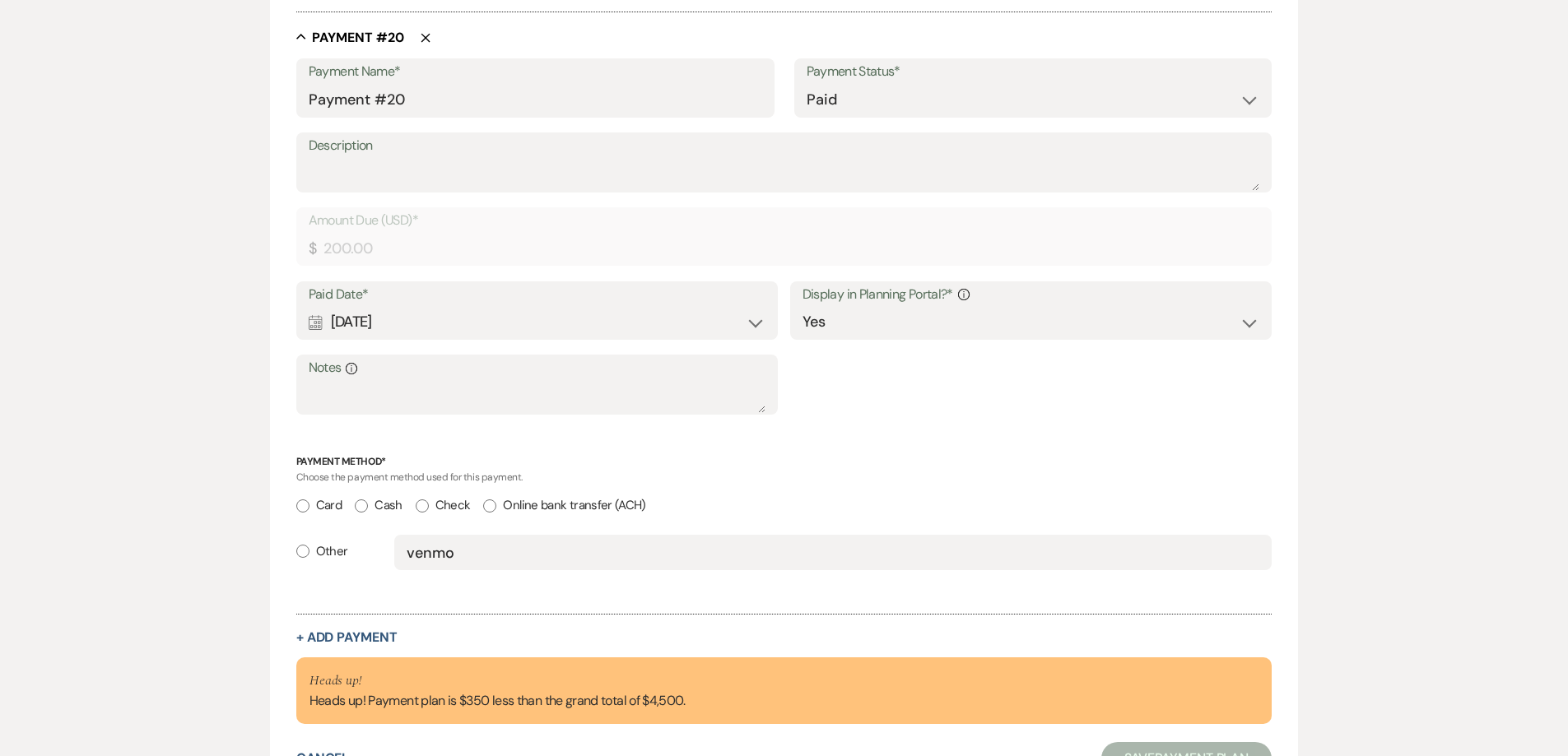
click at [301, 553] on input "Other" at bounding box center [303, 552] width 13 height 13
radio input "true"
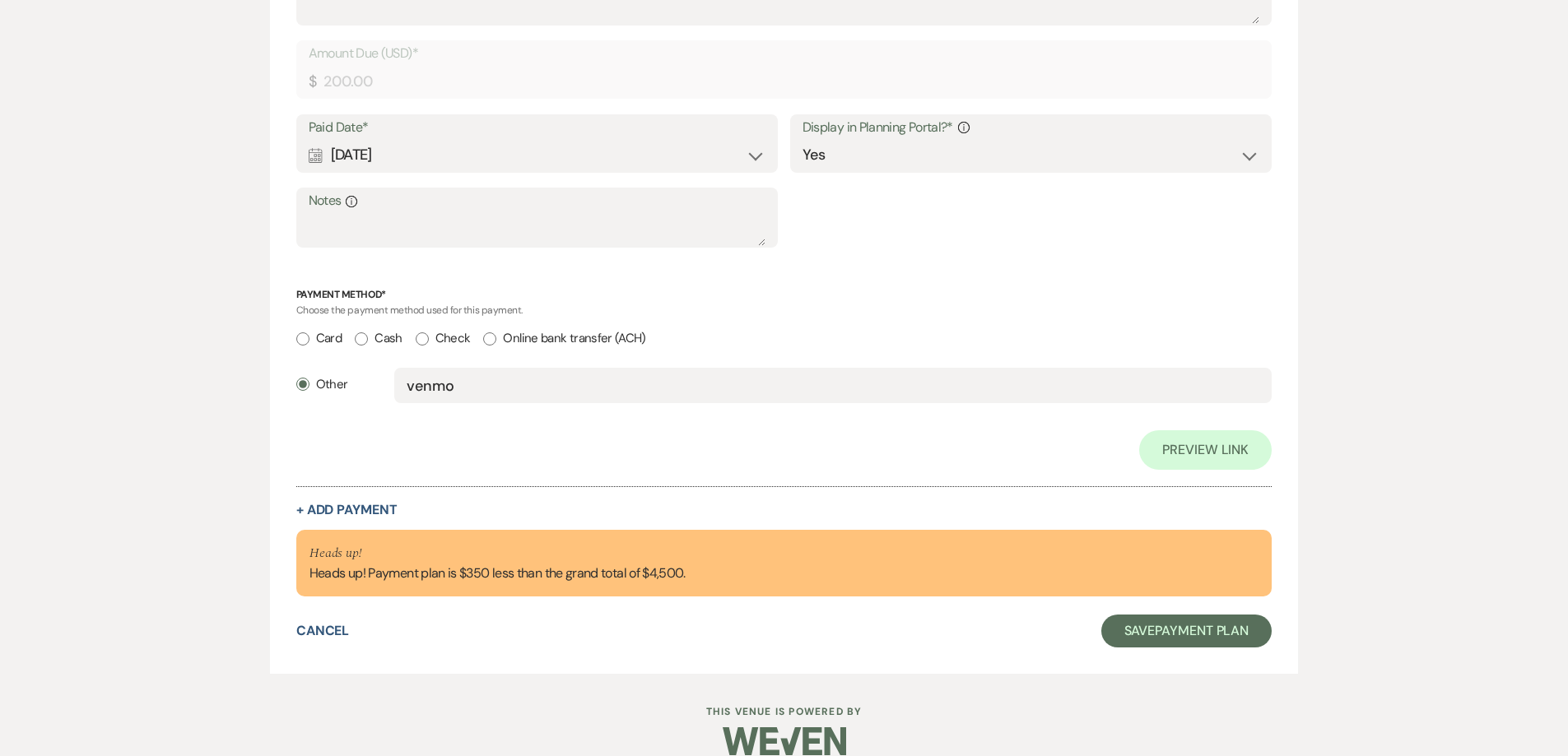
scroll to position [12820, 0]
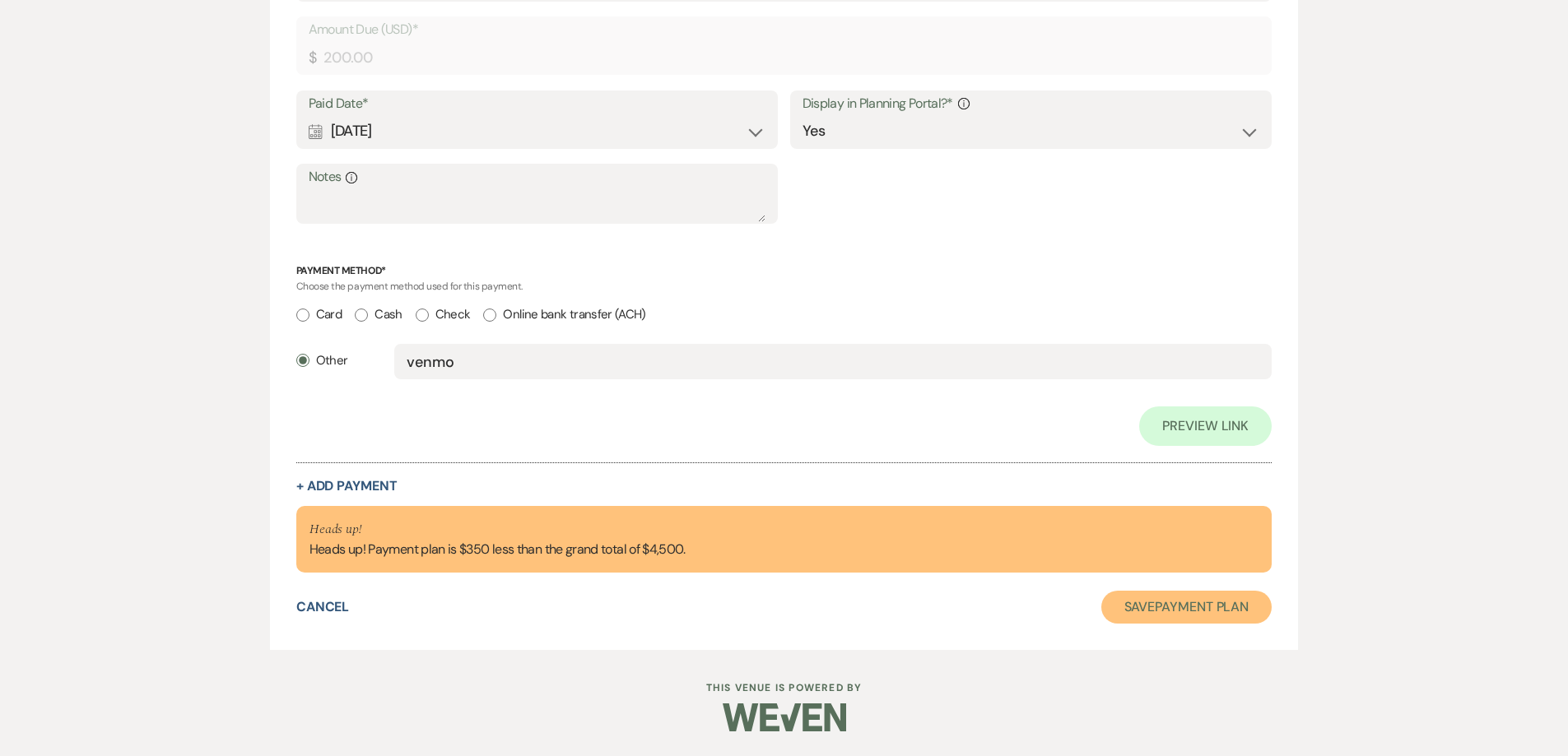
click at [1215, 601] on button "Save Payment Plan" at bounding box center [1187, 607] width 171 height 33
select select "2"
